Goal: Task Accomplishment & Management: Complete application form

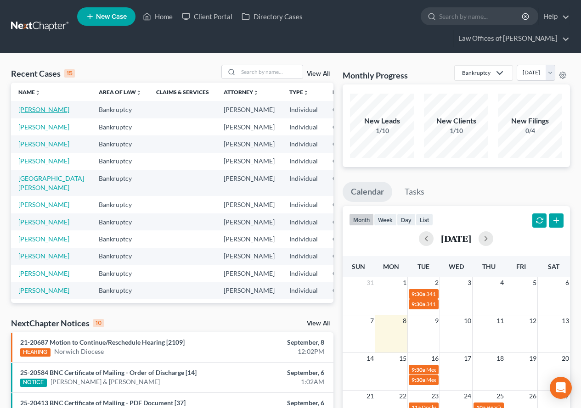
click at [22, 113] on link "[PERSON_NAME]" at bounding box center [43, 110] width 51 height 8
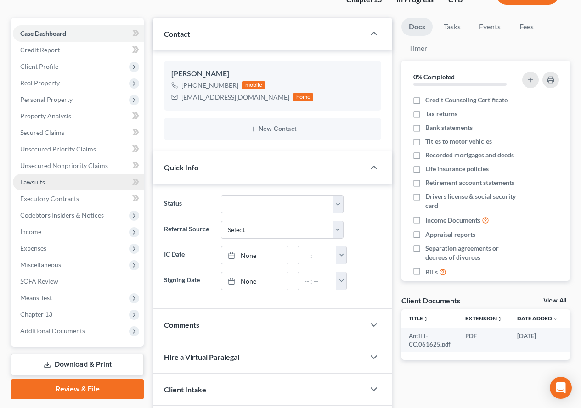
scroll to position [138, 0]
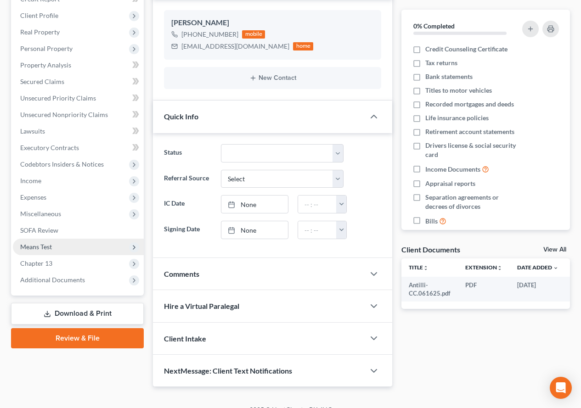
click at [49, 251] on span "Means Test" at bounding box center [78, 247] width 131 height 17
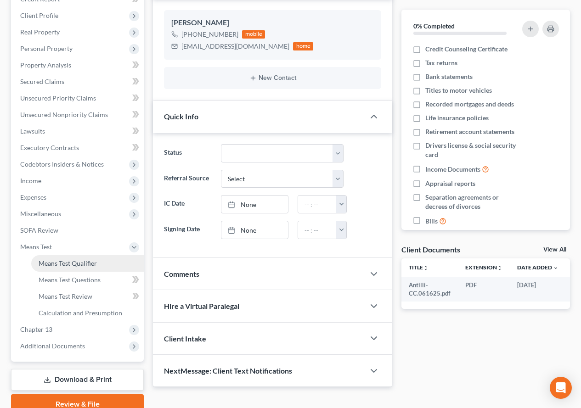
click at [54, 263] on span "Means Test Qualifier" at bounding box center [68, 263] width 58 height 8
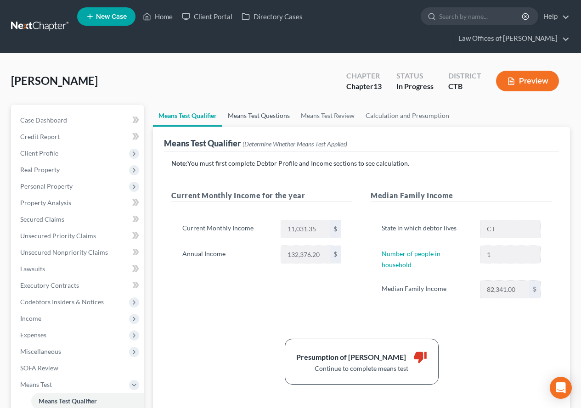
click at [255, 119] on link "Means Test Questions" at bounding box center [258, 116] width 73 height 22
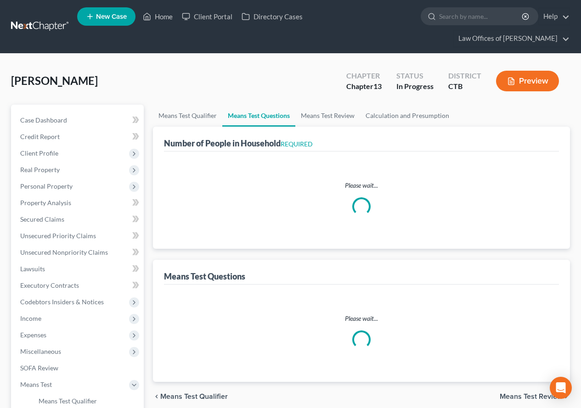
select select "1"
select select "35"
select select "0"
select select "60"
select select "0"
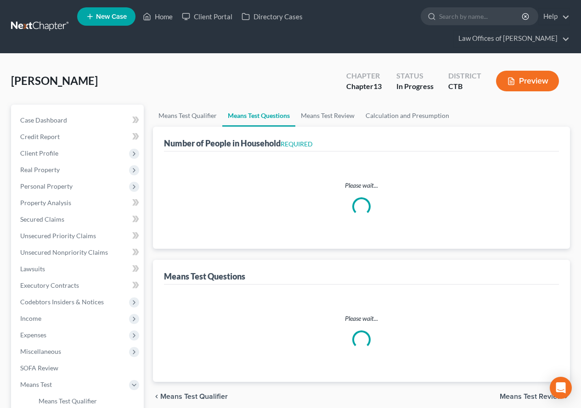
select select "1"
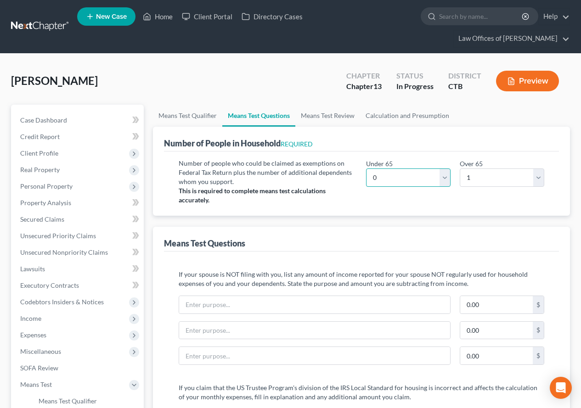
click at [441, 179] on select "# 0 1 2 3 4 5 6 7 8 9 10" at bounding box center [408, 177] width 84 height 18
select select "1"
click at [366, 168] on select "# 0 1 2 3 4 5 6 7 8 9 10" at bounding box center [408, 177] width 84 height 18
click at [389, 206] on div "Number of people who could be claimed as exemptions on Federal Tax Return plus …" at bounding box center [361, 183] width 395 height 64
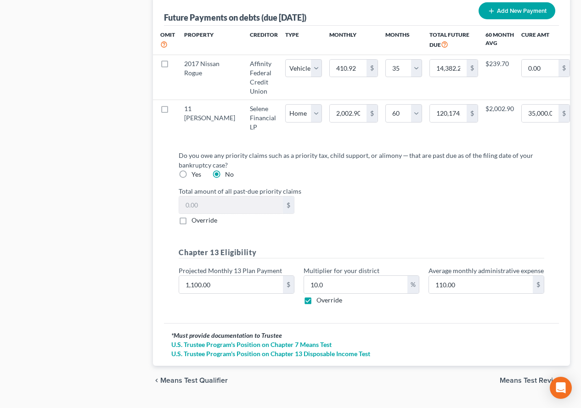
scroll to position [1040, 0]
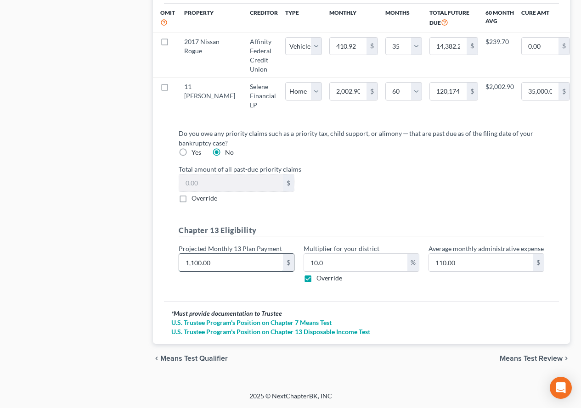
click at [210, 261] on input "1,100.00" at bounding box center [231, 262] width 104 height 17
type input "9"
type input "0.90"
type input "90"
type input "9.00"
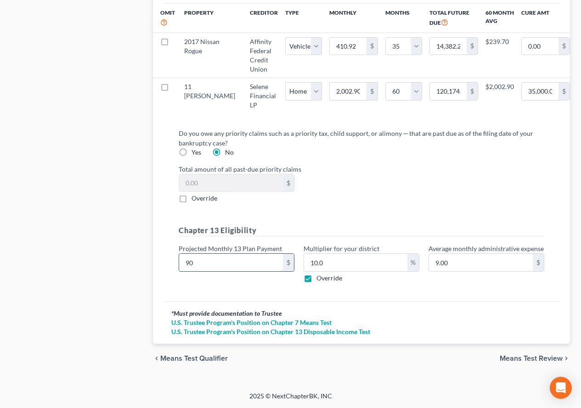
type input "900"
type input "90.00"
type input "900.00"
click at [507, 358] on span "Means Test Review" at bounding box center [530, 358] width 63 height 7
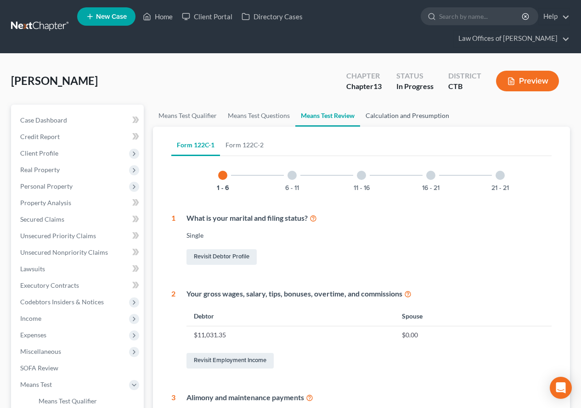
click at [394, 118] on link "Calculation and Presumption" at bounding box center [407, 116] width 95 height 22
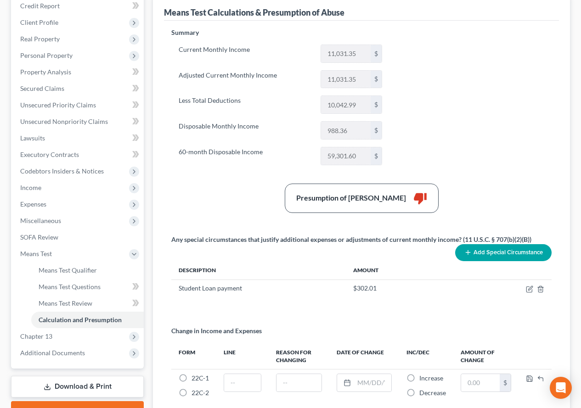
scroll to position [138, 0]
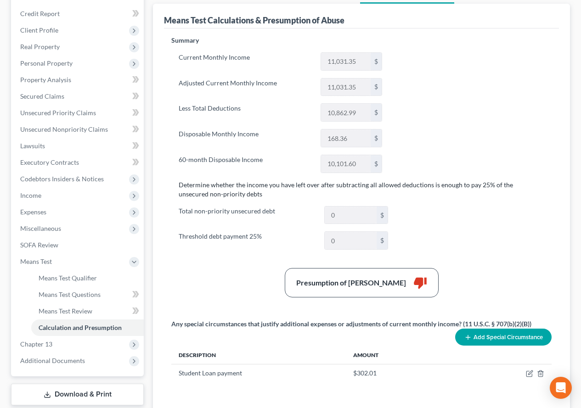
scroll to position [184, 0]
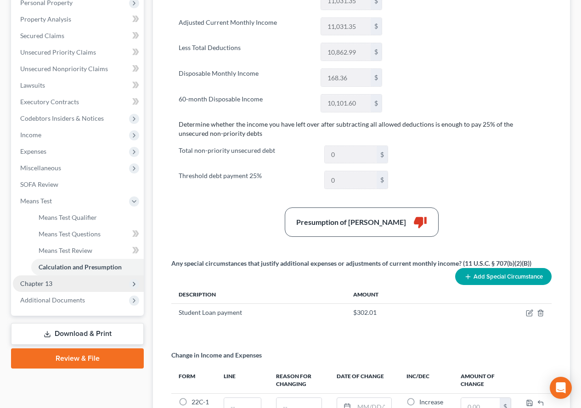
click at [39, 280] on span "Chapter 13" at bounding box center [36, 284] width 32 height 8
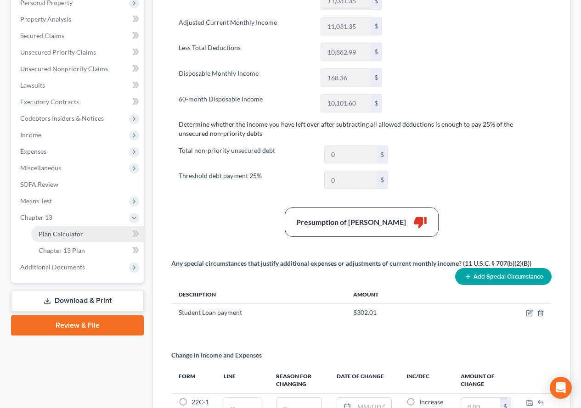
click at [68, 235] on span "Plan Calculator" at bounding box center [61, 234] width 45 height 8
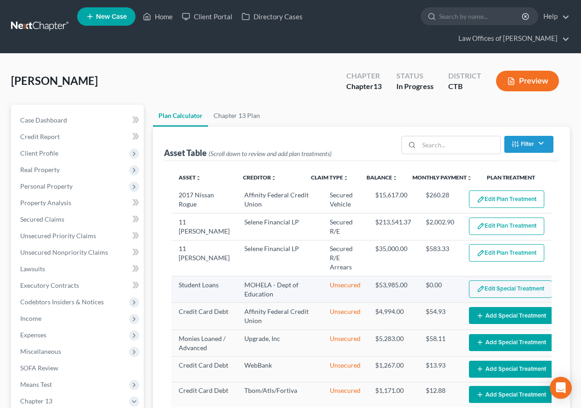
select select "59"
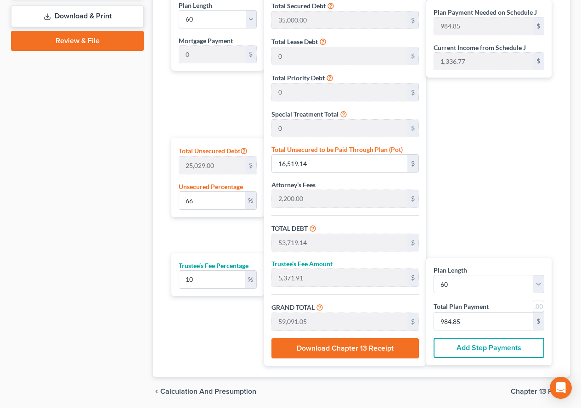
scroll to position [501, 0]
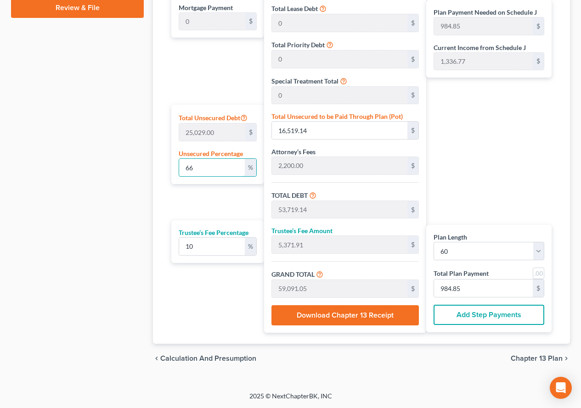
drag, startPoint x: 192, startPoint y: 167, endPoint x: 176, endPoint y: 166, distance: 16.1
click at [176, 166] on div "Total Unsecured Debt 25,029.00 $ Unsecured Percentage 66 %" at bounding box center [217, 144] width 93 height 79
type input "0"
type input "37,200.00"
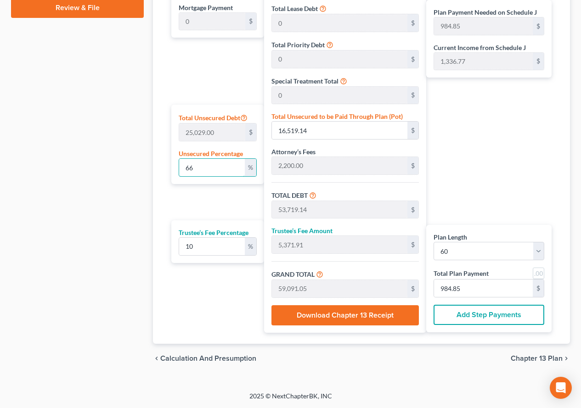
type input "3,720.00"
type input "40,920.00"
type input "682.00"
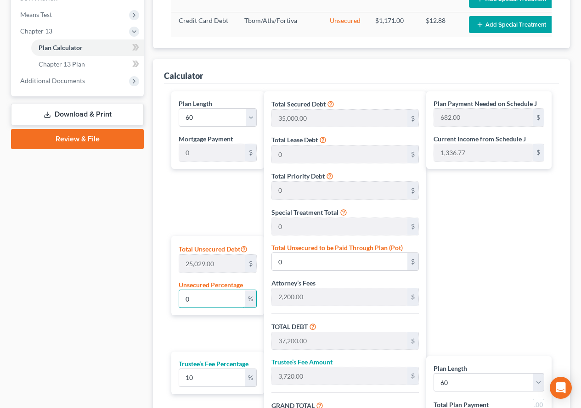
scroll to position [359, 0]
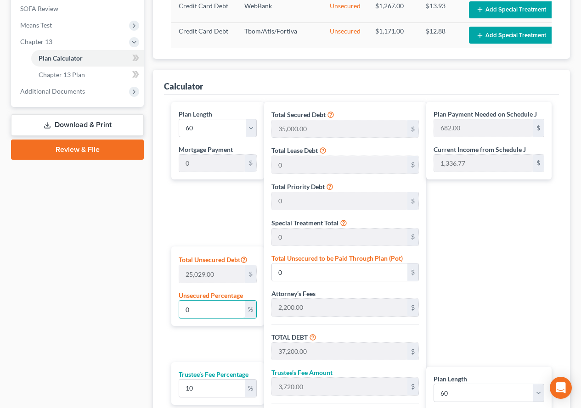
type input "0"
click at [482, 297] on div "Plan Payment Needed on Schedule J 682.00 $ Current Income from Schedule J 1,336…" at bounding box center [491, 288] width 130 height 373
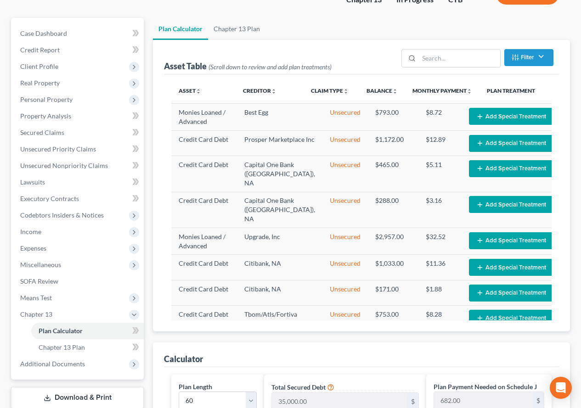
scroll to position [240, 0]
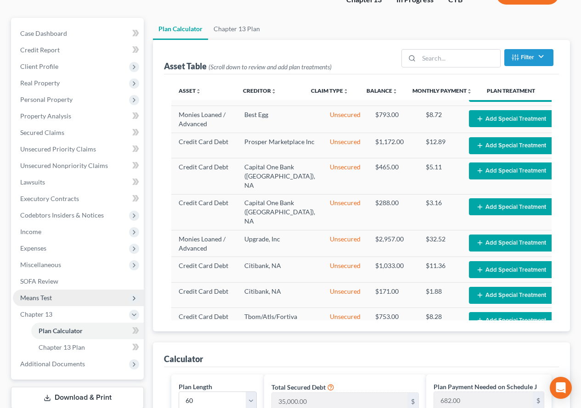
click at [42, 301] on span "Means Test" at bounding box center [36, 298] width 32 height 8
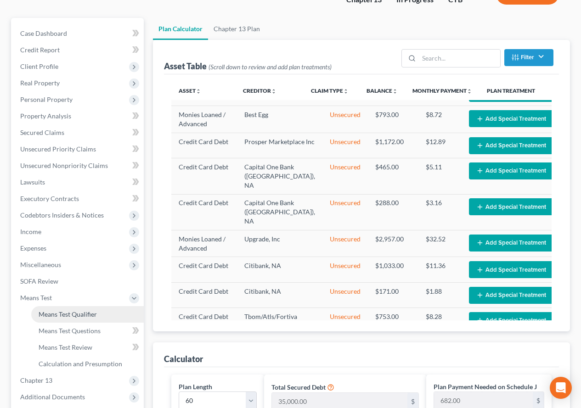
click at [47, 313] on span "Means Test Qualifier" at bounding box center [68, 314] width 58 height 8
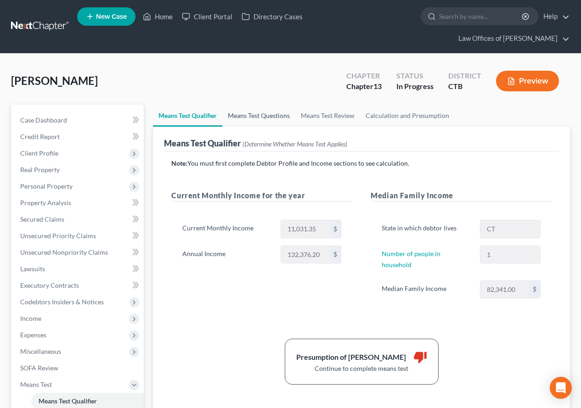
click at [254, 114] on link "Means Test Questions" at bounding box center [258, 116] width 73 height 22
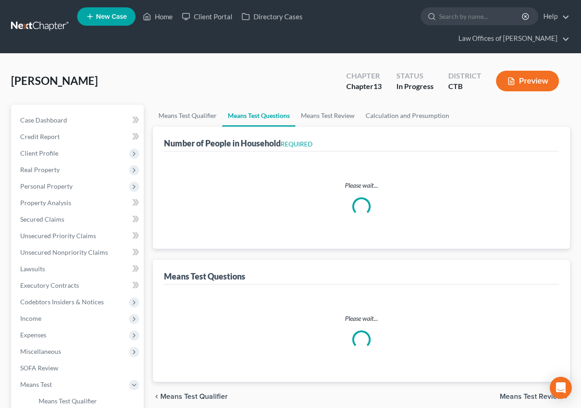
select select "1"
select select "35"
select select "0"
select select "60"
select select "1"
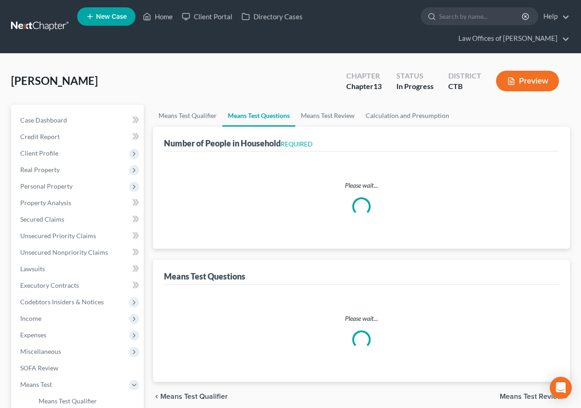
select select "1"
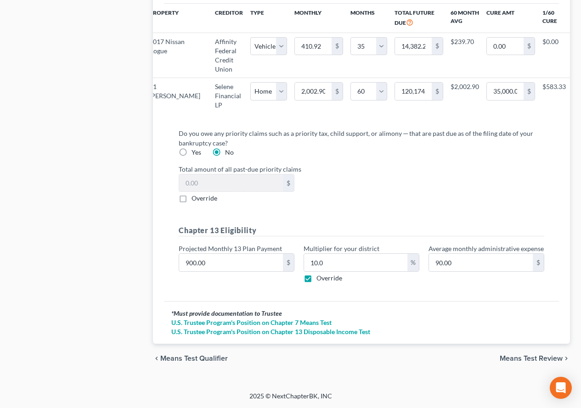
scroll to position [1040, 0]
click at [210, 262] on input "900.00" at bounding box center [231, 262] width 104 height 17
type input "6"
type input "0.60"
type input "65"
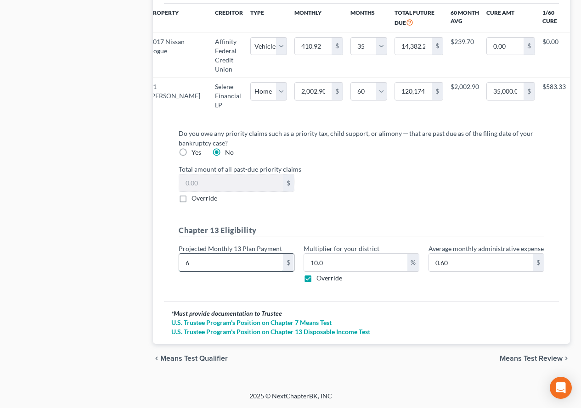
type input "6.50"
type input "650"
type input "65.00"
type input "650.00"
click at [476, 339] on div "* Must provide documentation to Trustee U.S. Trustee Program's Position on Chap…" at bounding box center [361, 322] width 395 height 43
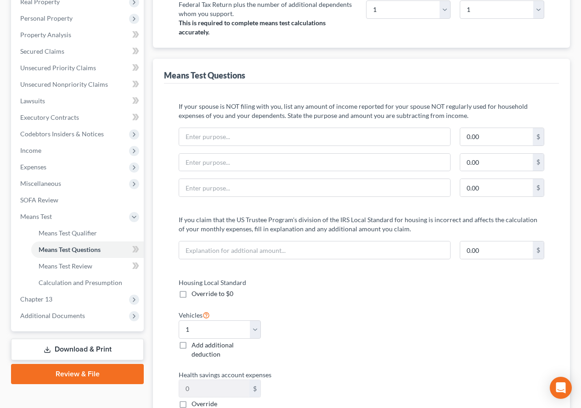
scroll to position [30, 0]
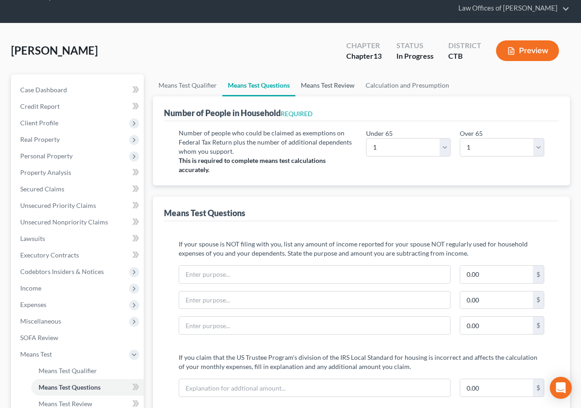
click at [335, 84] on link "Means Test Review" at bounding box center [327, 85] width 65 height 22
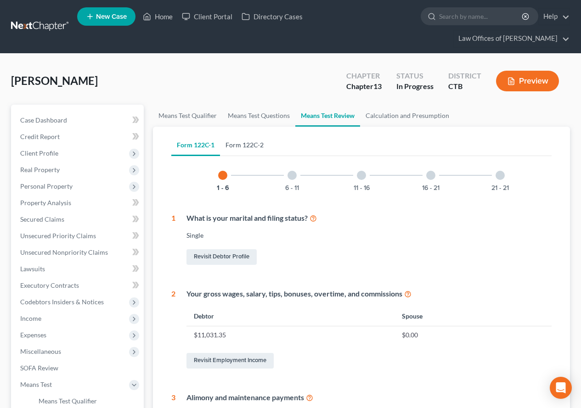
click at [247, 144] on link "Form 122C-2" at bounding box center [244, 145] width 49 height 22
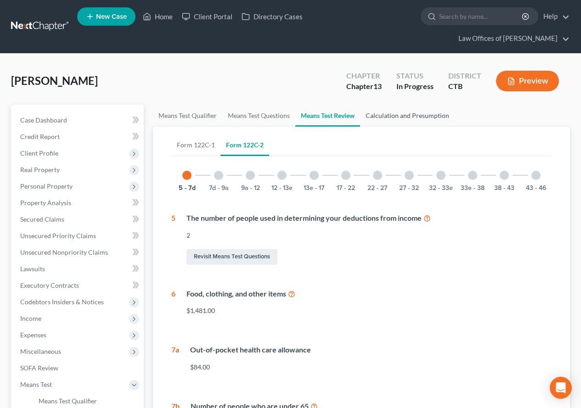
click at [427, 116] on link "Calculation and Presumption" at bounding box center [407, 116] width 95 height 22
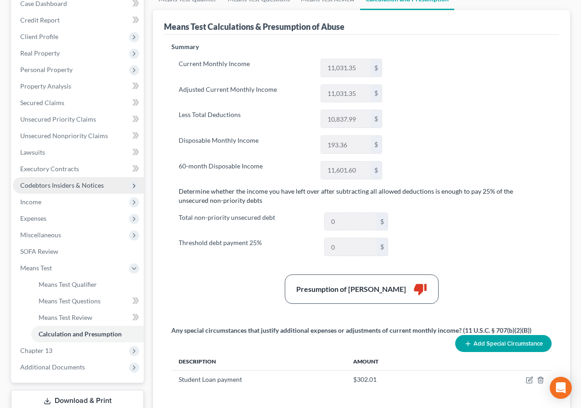
scroll to position [138, 0]
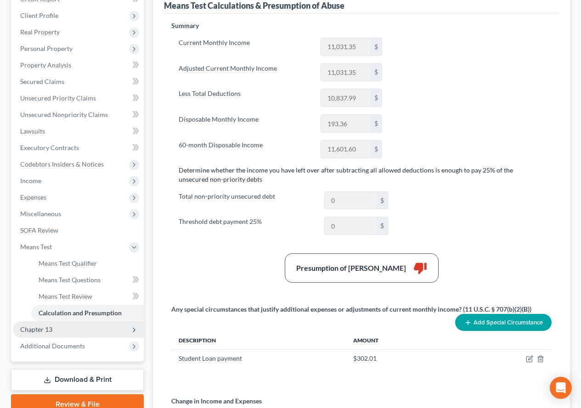
click at [35, 332] on span "Chapter 13" at bounding box center [36, 329] width 32 height 8
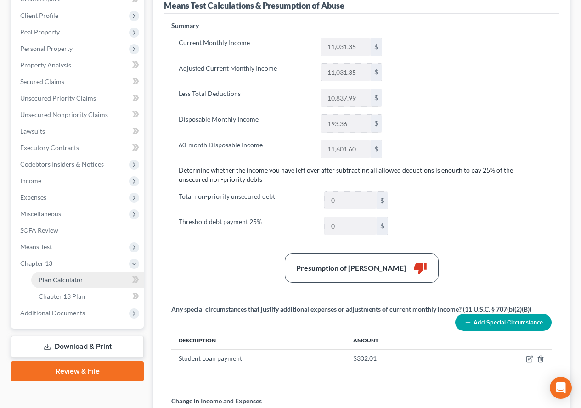
click at [68, 282] on span "Plan Calculator" at bounding box center [61, 280] width 45 height 8
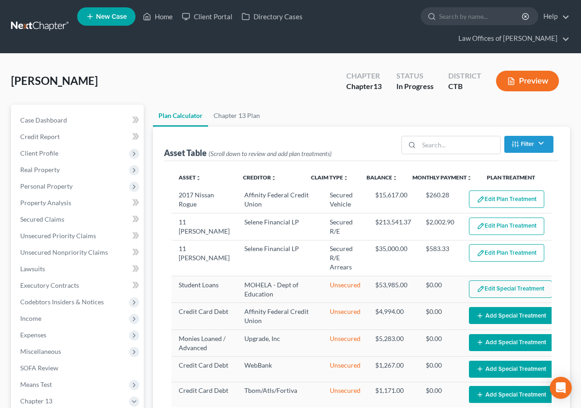
select select "59"
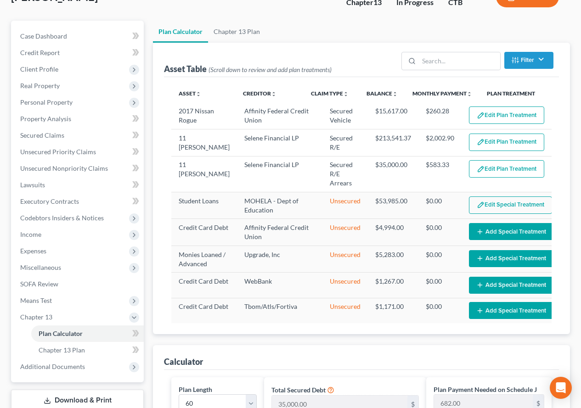
scroll to position [68, 0]
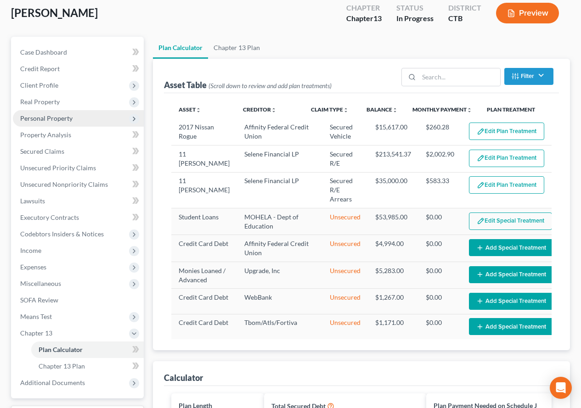
click at [56, 119] on span "Personal Property" at bounding box center [46, 118] width 52 height 8
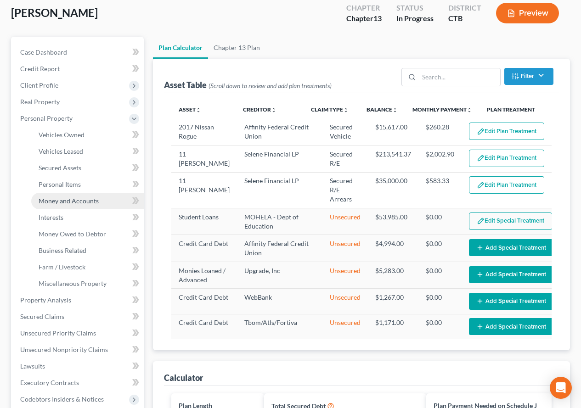
click at [68, 204] on span "Money and Accounts" at bounding box center [69, 201] width 60 height 8
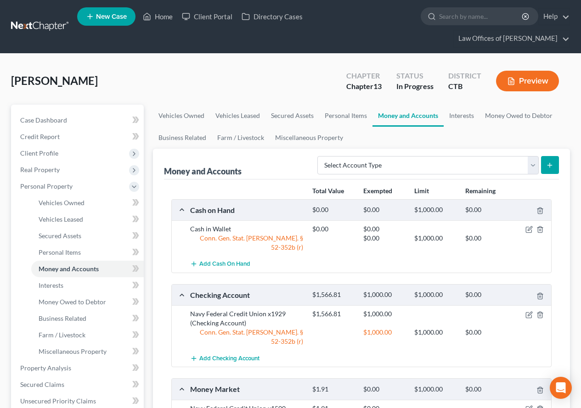
click at [528, 311] on div "$1,566.81 $1,000.00" at bounding box center [430, 318] width 244 height 18
click at [529, 312] on icon "button" at bounding box center [529, 315] width 6 height 6
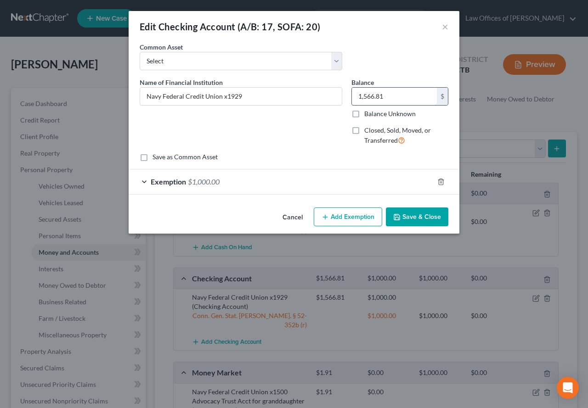
click at [401, 104] on input "1,566.81" at bounding box center [394, 96] width 85 height 17
type input "71.00"
click at [146, 180] on div "Exemption $1,000.00" at bounding box center [281, 181] width 305 height 24
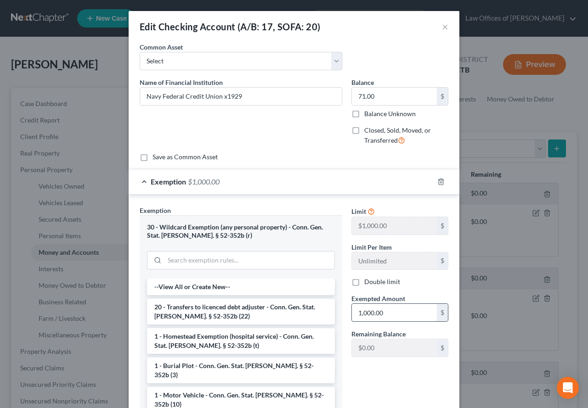
click at [393, 313] on input "1,000.00" at bounding box center [394, 312] width 85 height 17
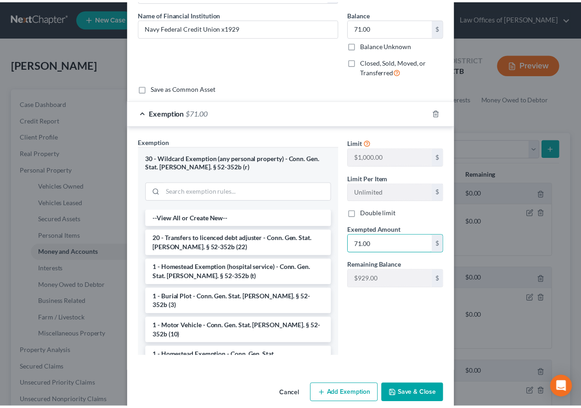
scroll to position [83, 0]
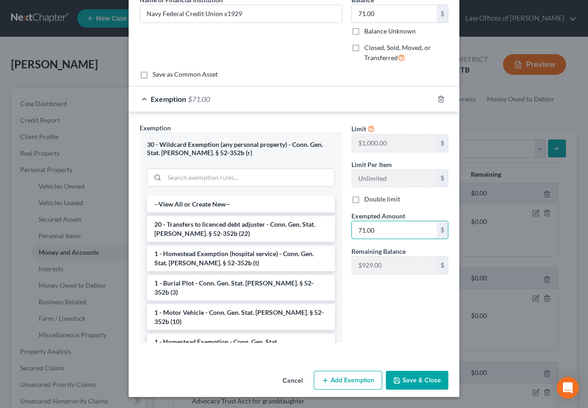
type input "71.00"
click at [403, 383] on button "Save & Close" at bounding box center [417, 380] width 62 height 19
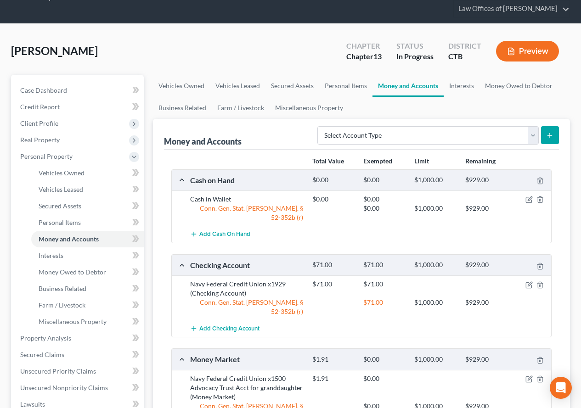
scroll to position [46, 0]
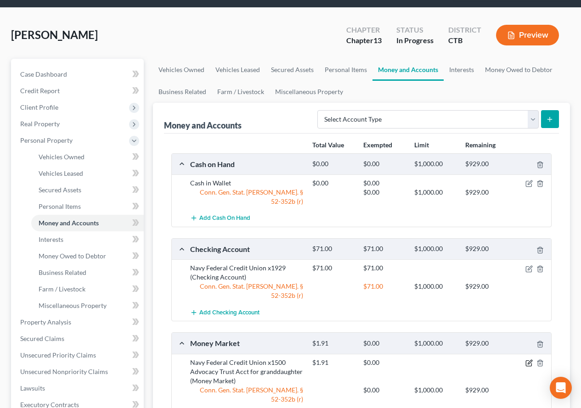
click at [527, 359] on icon "button" at bounding box center [528, 362] width 7 height 7
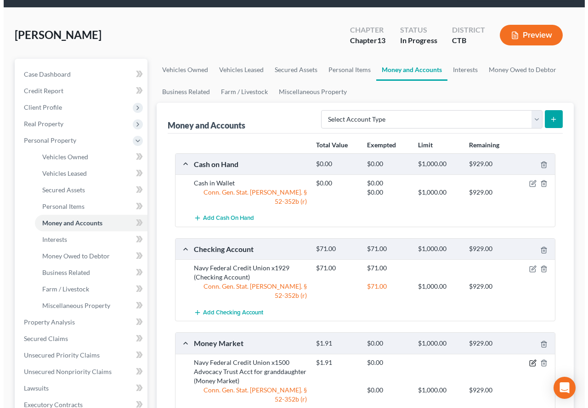
scroll to position [26, 0]
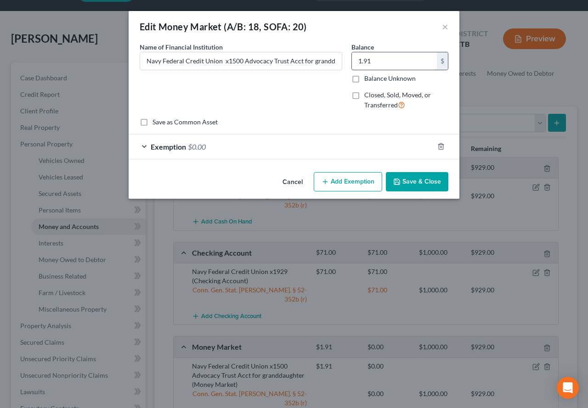
click at [395, 66] on input "1.91" at bounding box center [394, 60] width 85 height 17
type input "62.00"
click at [139, 144] on div "Exemption $0.00" at bounding box center [281, 147] width 305 height 24
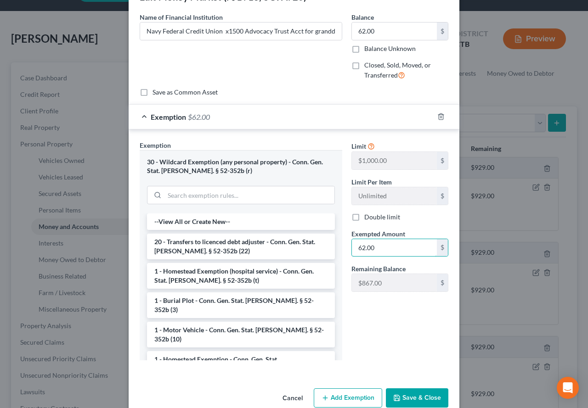
scroll to position [48, 0]
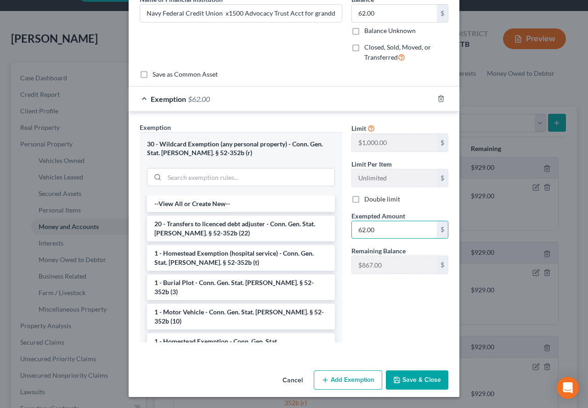
type input "62.00"
click at [400, 383] on button "Save & Close" at bounding box center [417, 379] width 62 height 19
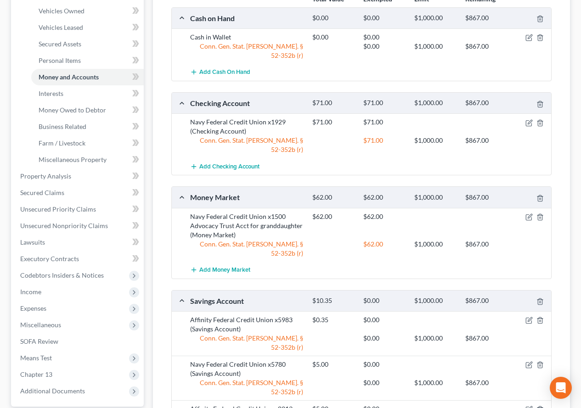
scroll to position [218, 0]
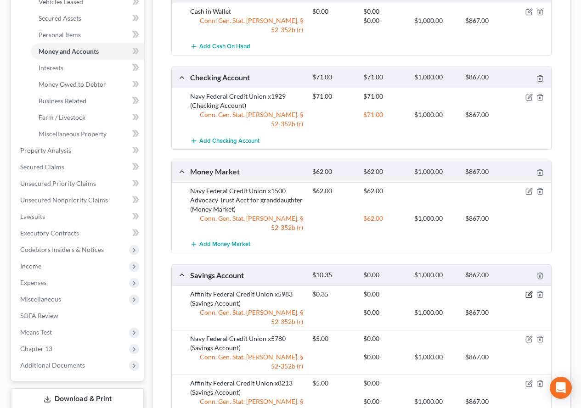
click at [529, 292] on icon "button" at bounding box center [529, 294] width 4 height 4
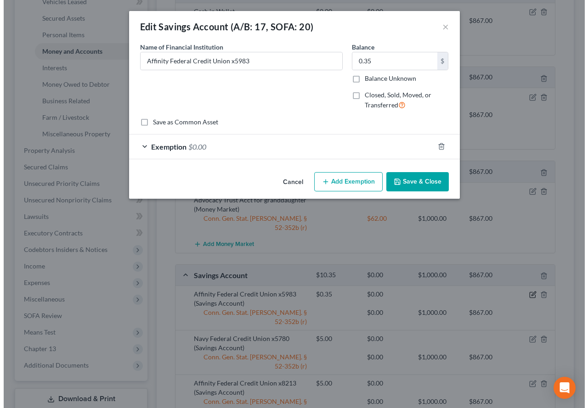
scroll to position [201, 0]
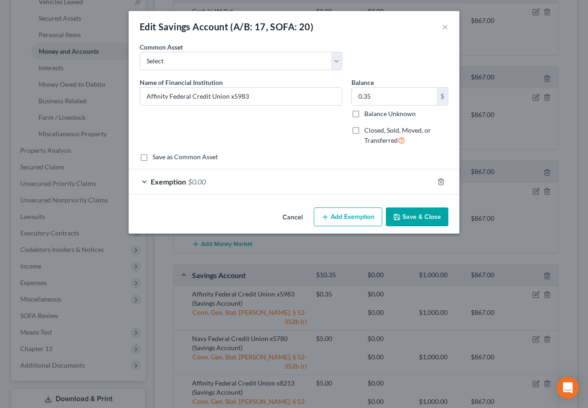
click at [146, 184] on div "Exemption $0.00" at bounding box center [281, 181] width 305 height 24
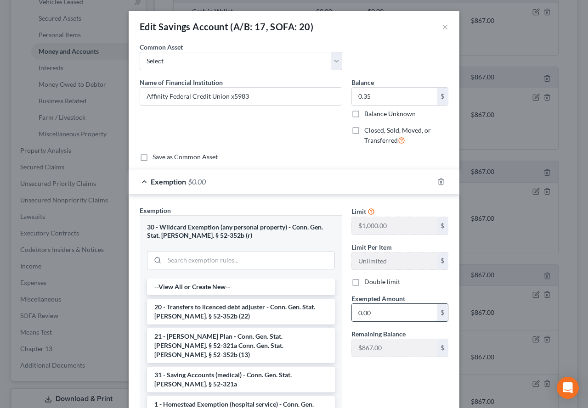
click at [375, 311] on input "0.00" at bounding box center [394, 312] width 85 height 17
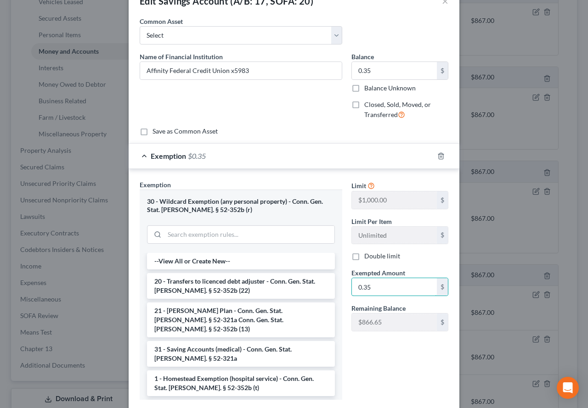
scroll to position [83, 0]
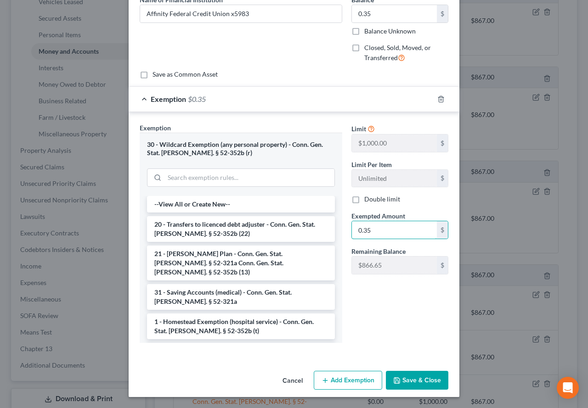
type input "0.35"
click at [407, 381] on button "Save & Close" at bounding box center [417, 380] width 62 height 19
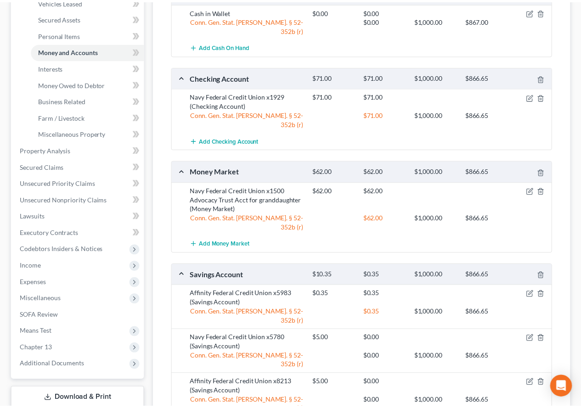
scroll to position [218, 0]
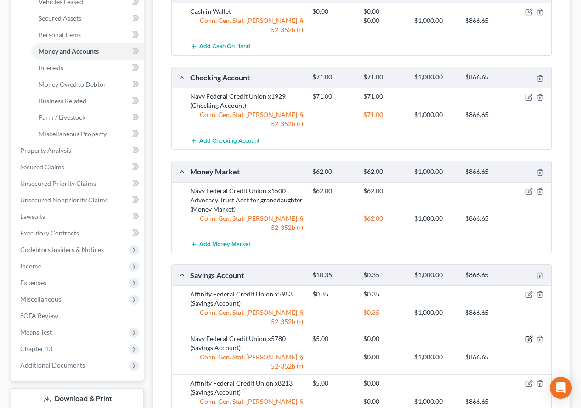
click at [526, 336] on icon "button" at bounding box center [528, 339] width 7 height 7
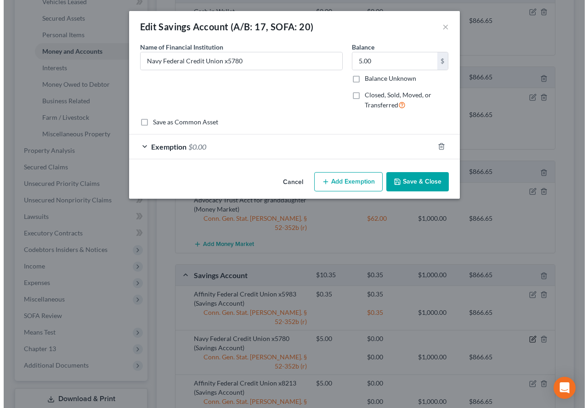
scroll to position [201, 0]
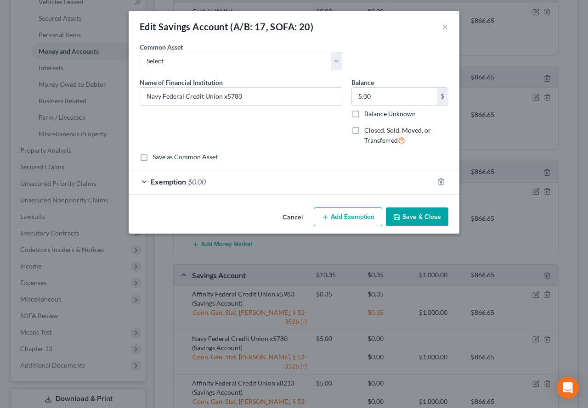
click at [140, 183] on div "Exemption $0.00" at bounding box center [281, 181] width 305 height 24
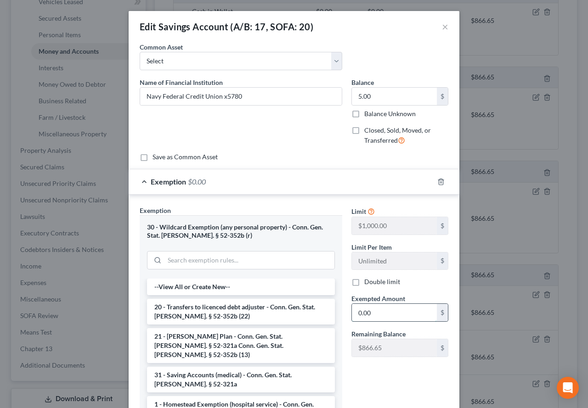
click at [374, 317] on input "0.00" at bounding box center [394, 312] width 85 height 17
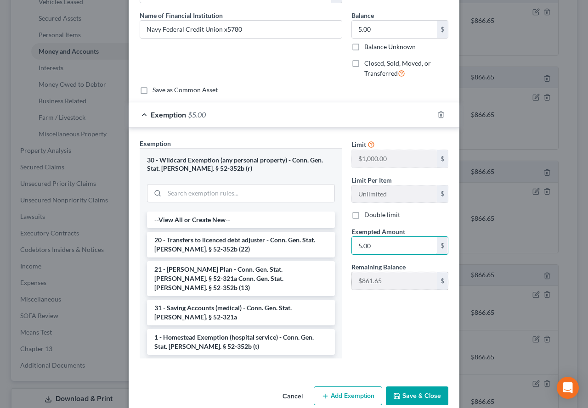
scroll to position [83, 0]
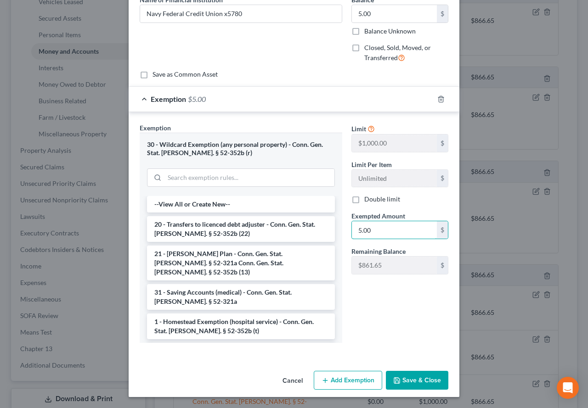
type input "5.00"
click at [413, 387] on button "Save & Close" at bounding box center [417, 380] width 62 height 19
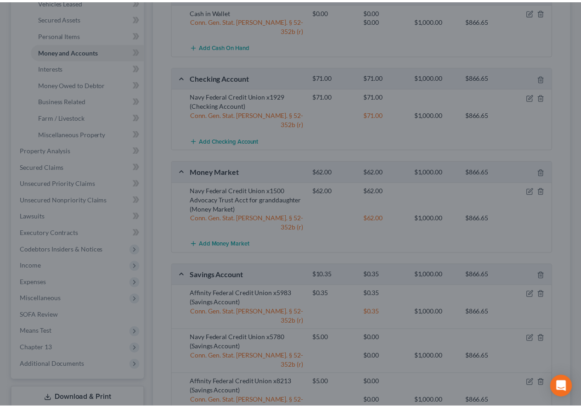
scroll to position [218, 0]
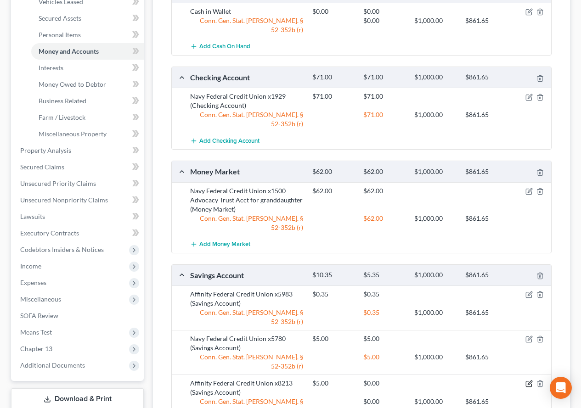
click at [526, 381] on icon "button" at bounding box center [529, 384] width 6 height 6
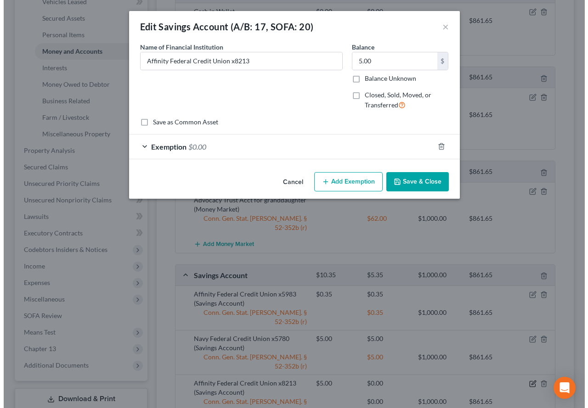
scroll to position [201, 0]
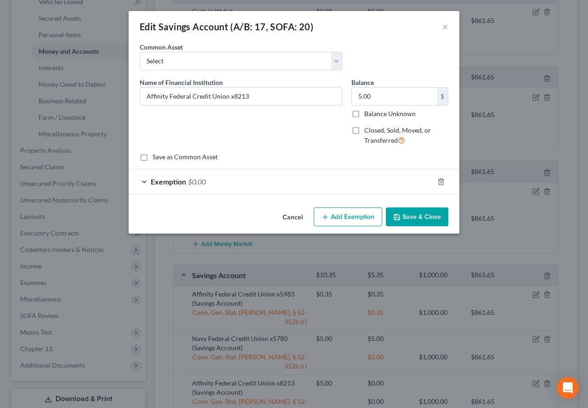
click at [145, 185] on div "Exemption $0.00" at bounding box center [281, 181] width 305 height 24
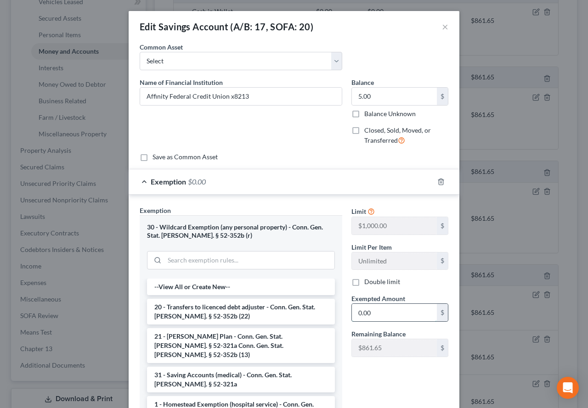
click at [380, 311] on input "0.00" at bounding box center [394, 312] width 85 height 17
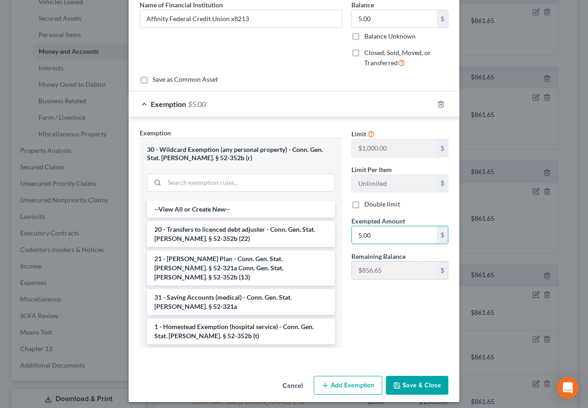
scroll to position [83, 0]
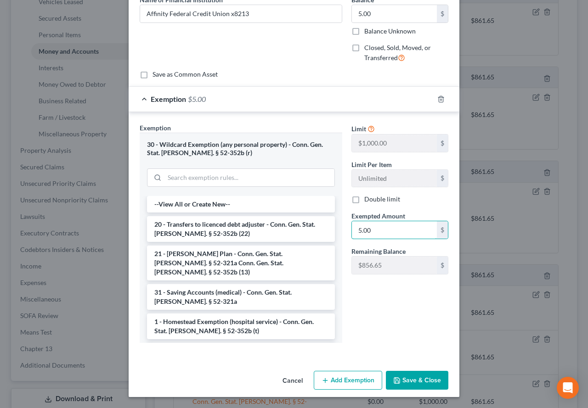
type input "5.00"
click at [409, 379] on button "Save & Close" at bounding box center [417, 380] width 62 height 19
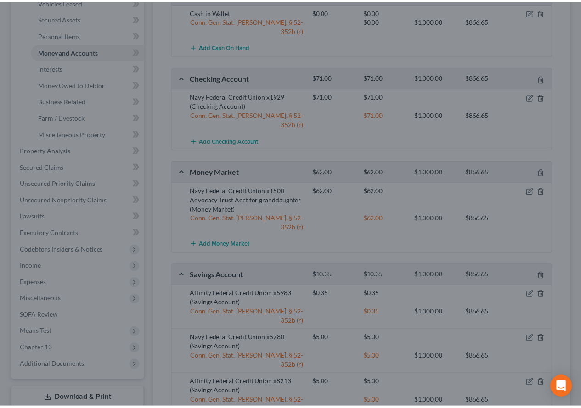
scroll to position [218, 0]
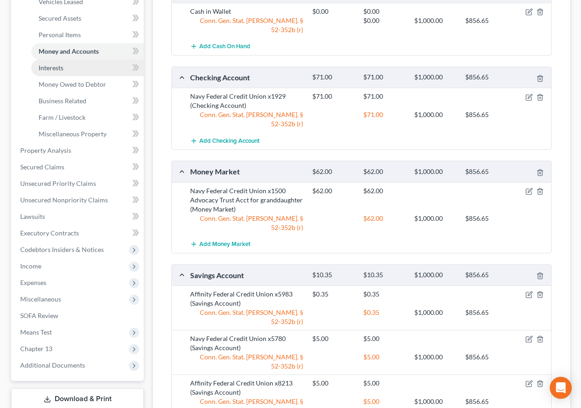
click at [45, 68] on span "Interests" at bounding box center [51, 68] width 25 height 8
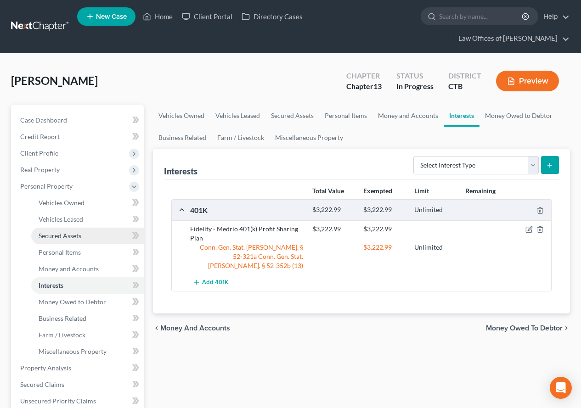
click at [67, 238] on span "Secured Assets" at bounding box center [60, 236] width 43 height 8
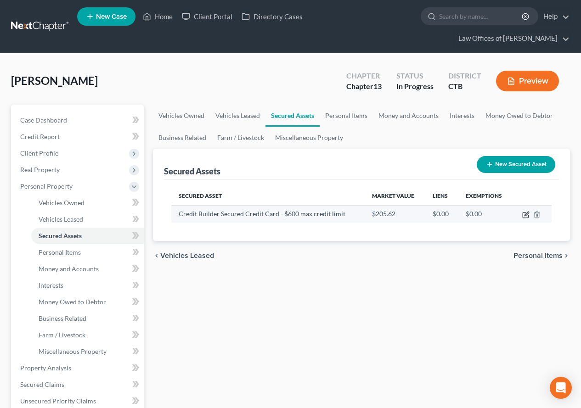
click at [525, 216] on icon "button" at bounding box center [526, 214] width 4 height 4
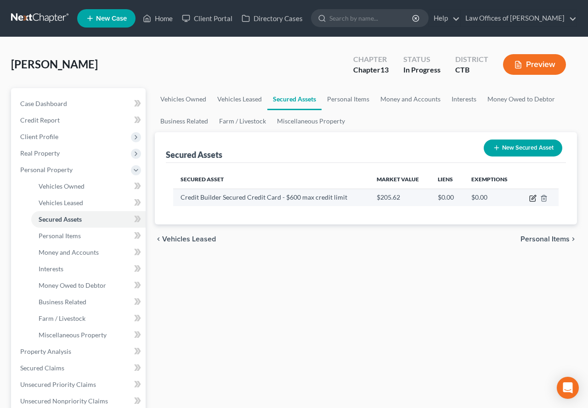
select select "other"
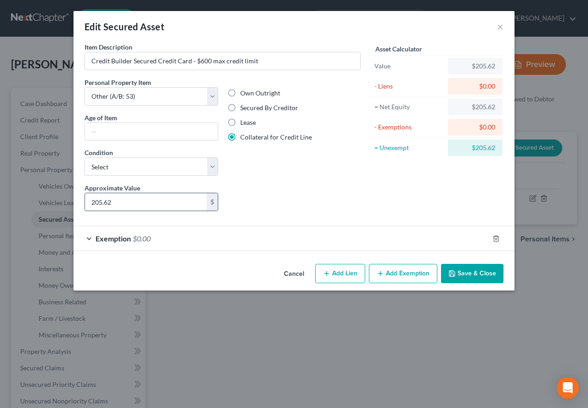
click at [125, 203] on input "205.62" at bounding box center [146, 201] width 122 height 17
type input "35.00"
click at [404, 275] on button "Add Exemption" at bounding box center [403, 273] width 68 height 19
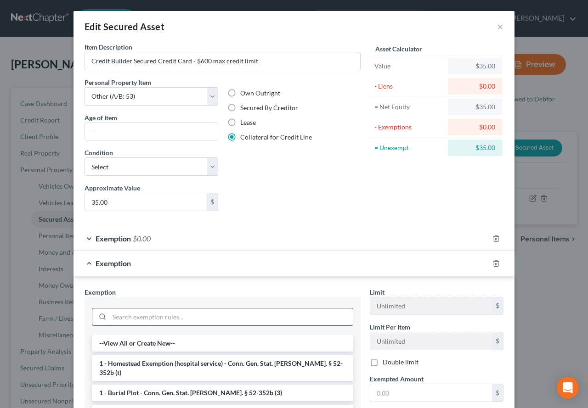
click at [196, 314] on input "search" at bounding box center [230, 316] width 243 height 17
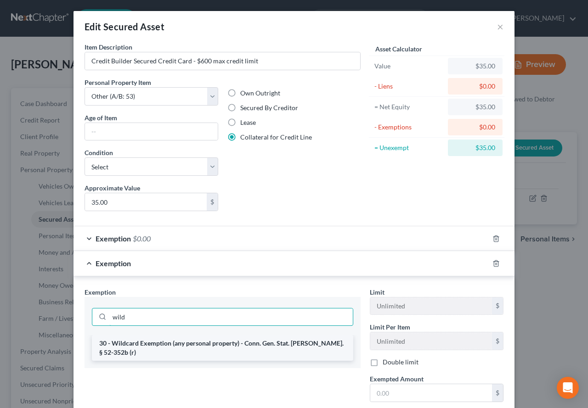
type input "wild"
click at [181, 348] on li "30 - Wildcard Exemption (any personal property) - Conn. Gen. Stat. Ann. § 52-35…" at bounding box center [222, 348] width 261 height 26
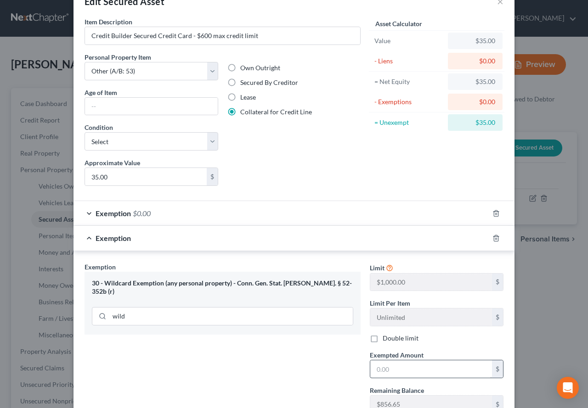
scroll to position [46, 0]
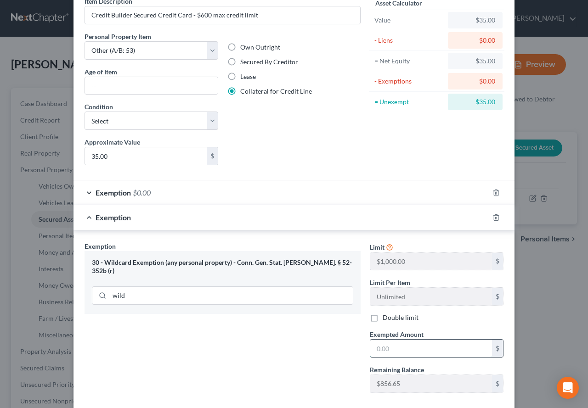
click at [382, 349] on input "text" at bounding box center [431, 348] width 122 height 17
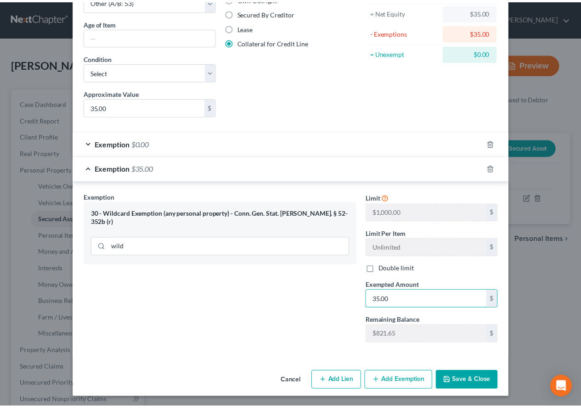
scroll to position [96, 0]
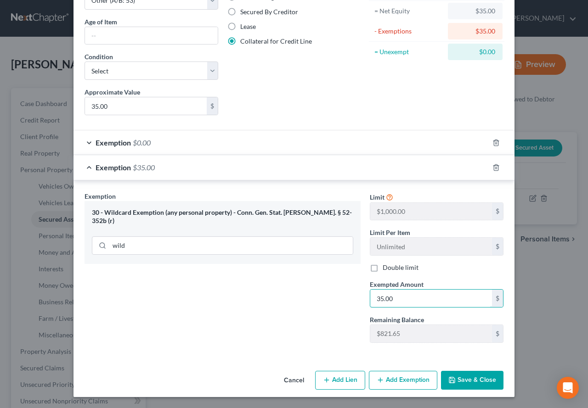
type input "35.00"
click at [477, 385] on button "Save & Close" at bounding box center [472, 380] width 62 height 19
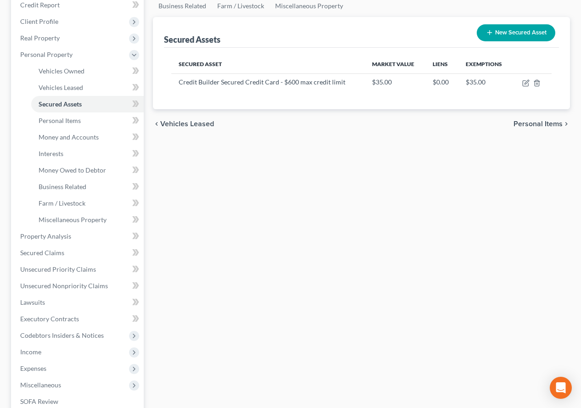
scroll to position [138, 0]
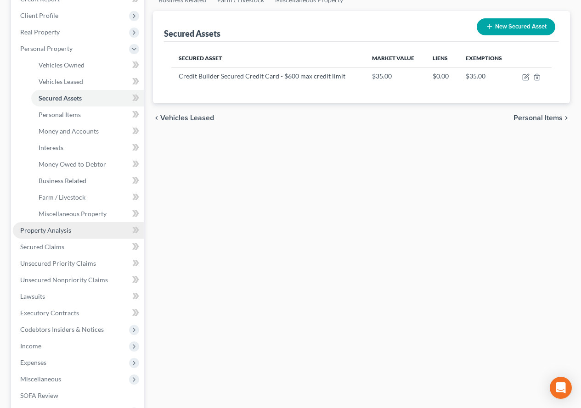
click at [29, 230] on span "Property Analysis" at bounding box center [45, 230] width 51 height 8
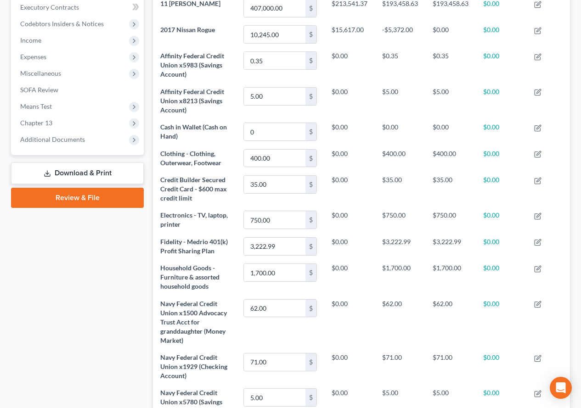
scroll to position [140, 0]
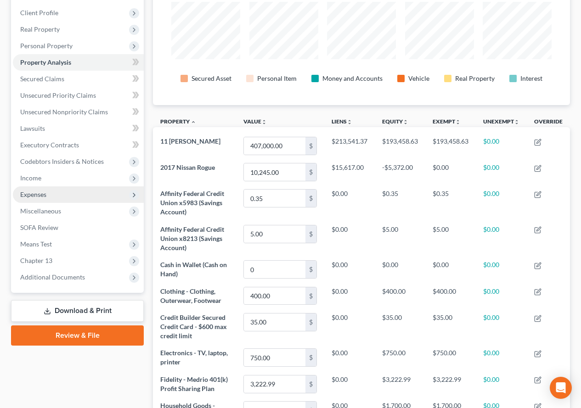
click at [39, 197] on span "Expenses" at bounding box center [33, 195] width 26 height 8
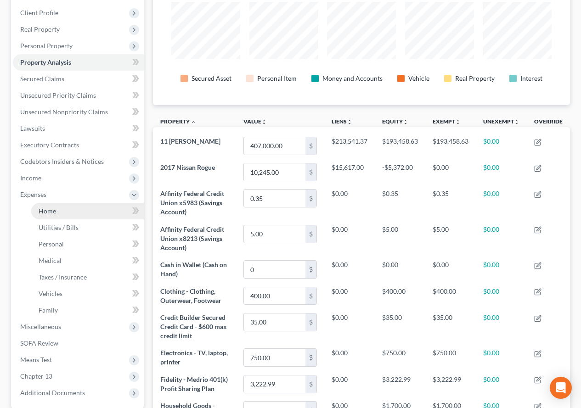
click at [39, 207] on span "Home" at bounding box center [47, 211] width 17 height 8
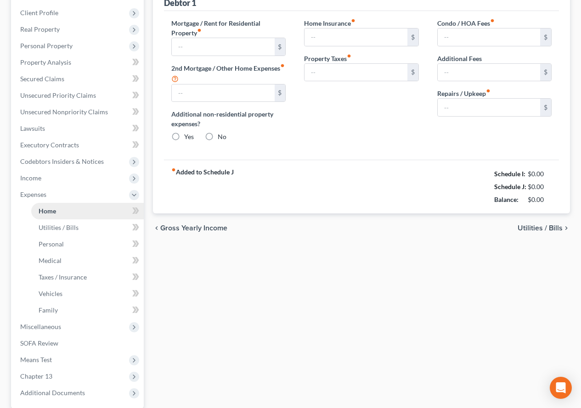
scroll to position [94, 0]
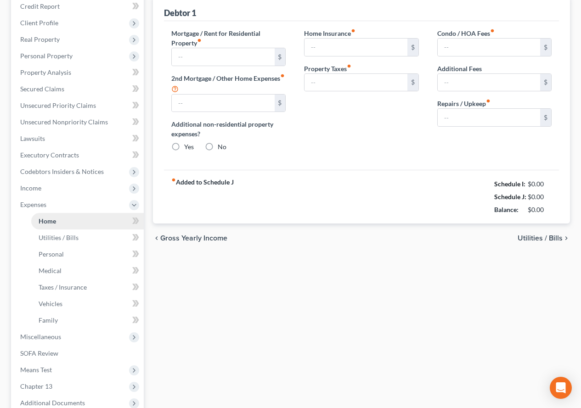
type input "2,002.90"
type input "0.00"
radio input "true"
type input "0.00"
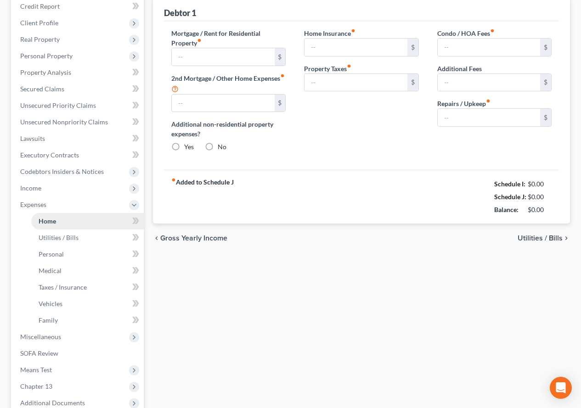
type input "0.00"
type input "200.00"
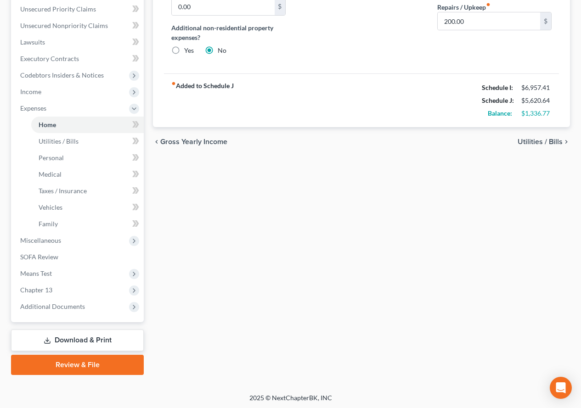
scroll to position [229, 0]
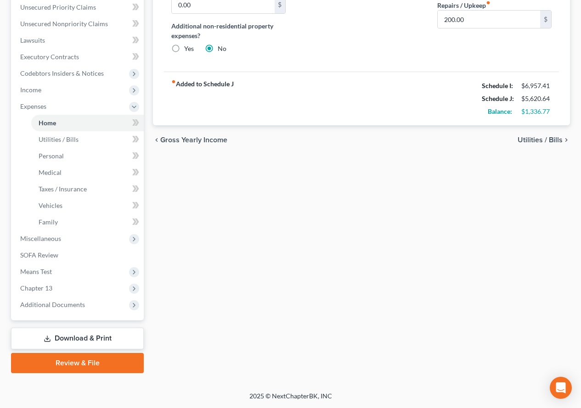
click at [84, 339] on link "Download & Print" at bounding box center [77, 339] width 133 height 22
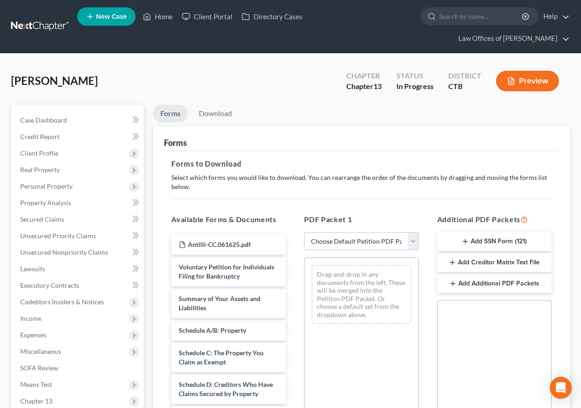
click at [416, 240] on select "Choose Default Petition PDF Packet Complete Bankruptcy Petition (all forms and …" at bounding box center [361, 241] width 114 height 18
select select "0"
click at [304, 232] on select "Choose Default Petition PDF Packet Complete Bankruptcy Petition (all forms and …" at bounding box center [361, 241] width 114 height 18
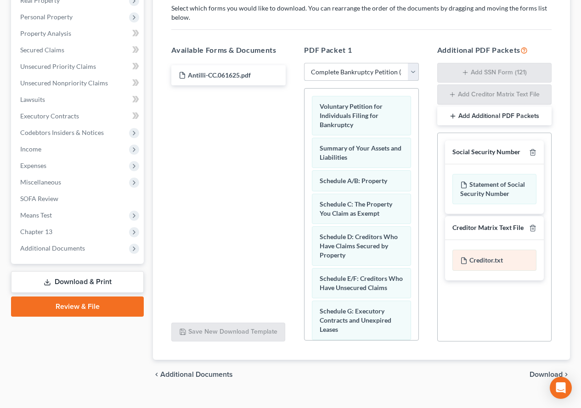
scroll to position [185, 0]
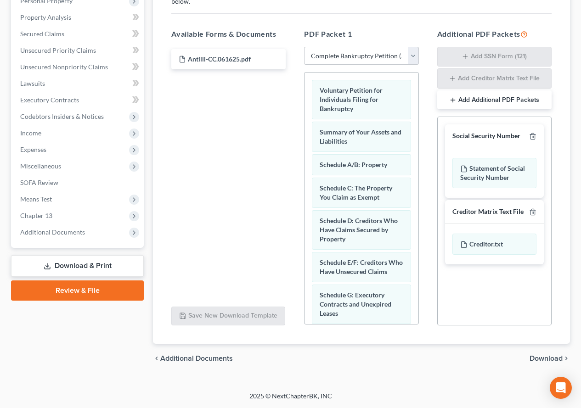
click at [538, 358] on span "Download" at bounding box center [545, 358] width 33 height 7
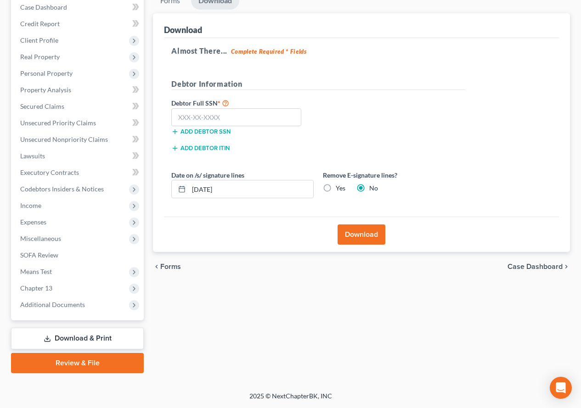
scroll to position [113, 0]
click at [185, 114] on input "text" at bounding box center [236, 117] width 130 height 18
paste input "047-58-9395"
type input "047-58-9395"
